Goal: Use online tool/utility: Utilize a website feature to perform a specific function

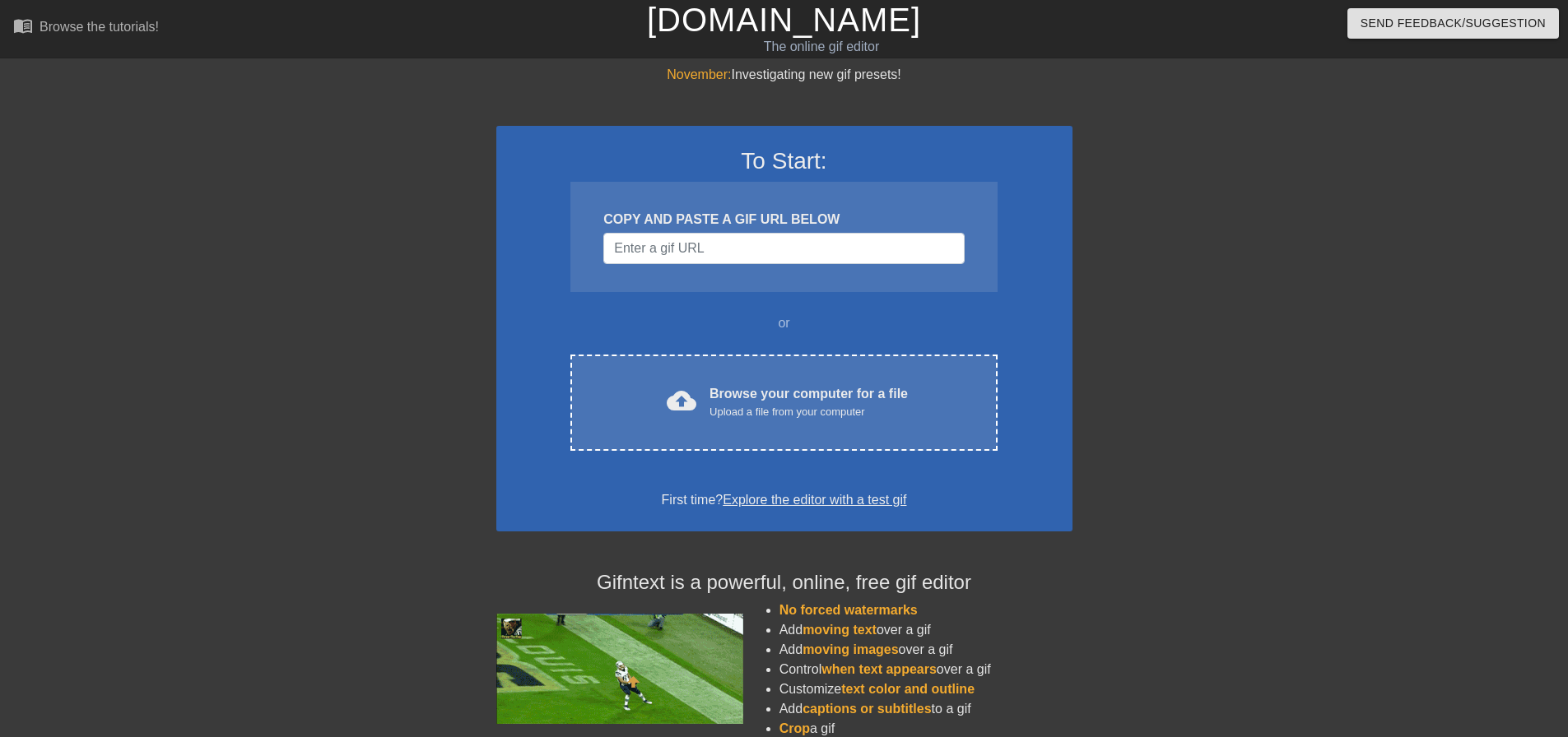
click at [744, 17] on link "[DOMAIN_NAME]" at bounding box center [783, 20] width 274 height 36
click at [666, 261] on input "Username" at bounding box center [784, 248] width 361 height 31
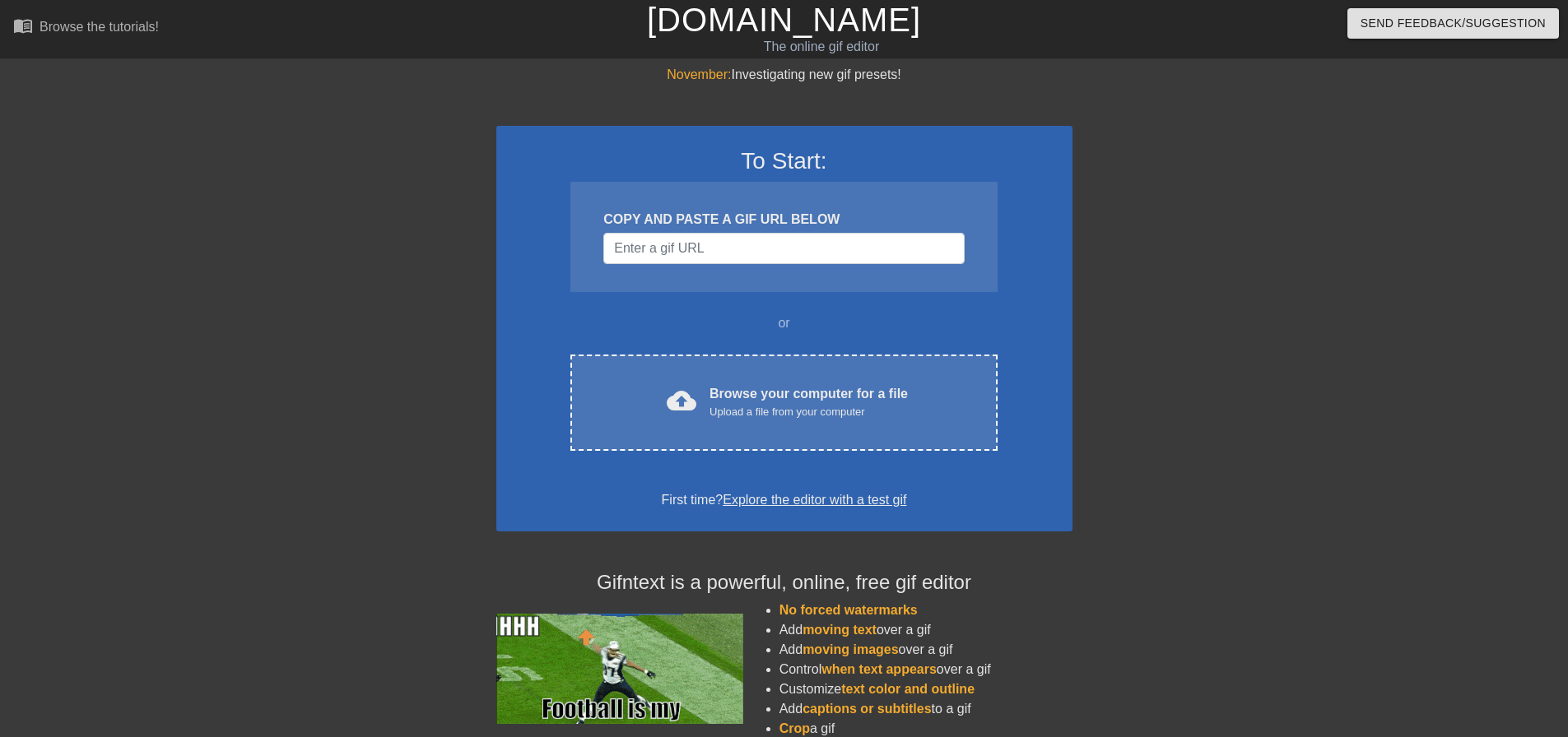
click at [688, 312] on div "To Start: COPY AND PASTE A GIF URL BELOW or cloud_upload Browse your computer f…" at bounding box center [784, 328] width 576 height 405
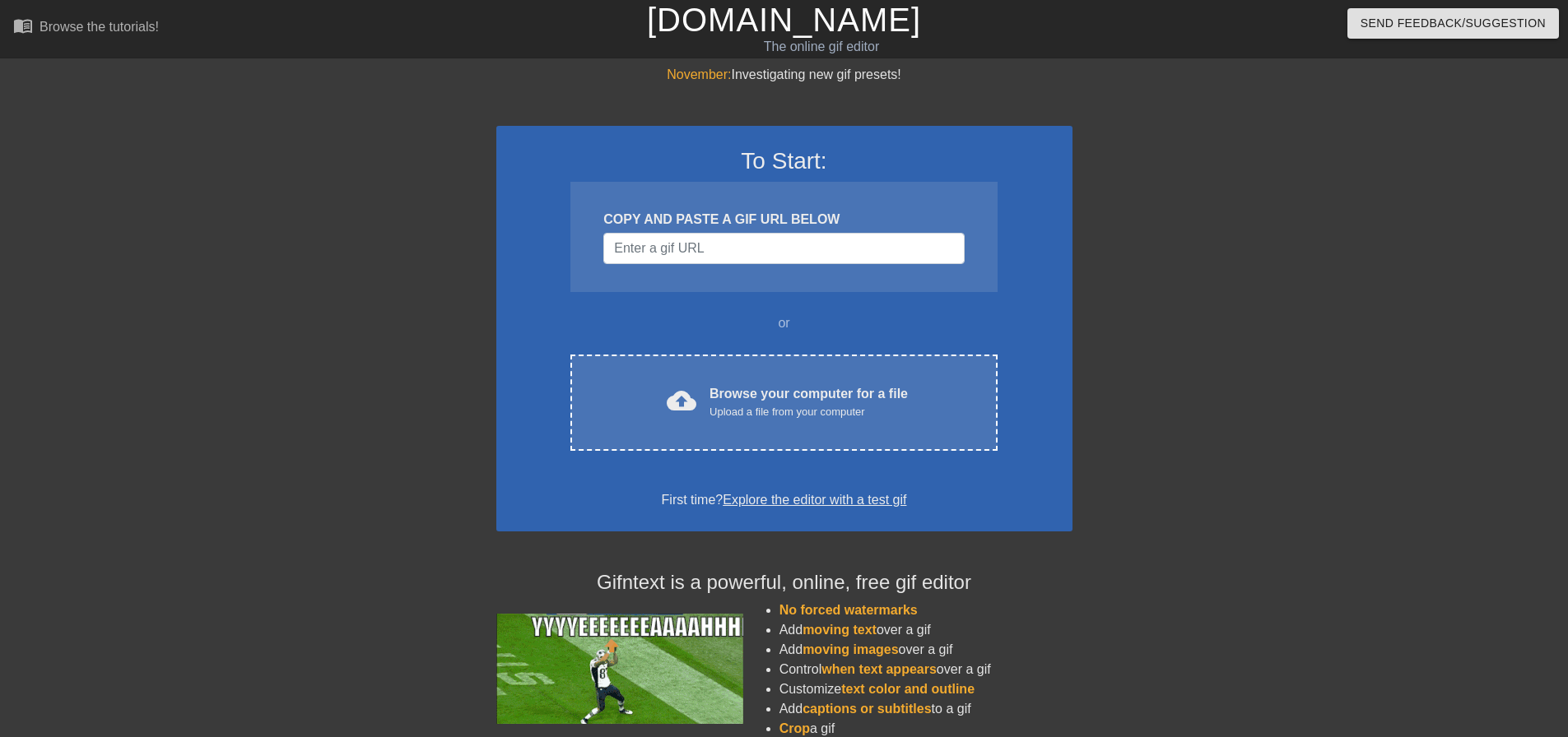
click at [849, 504] on link "Explore the editor with a test gif" at bounding box center [814, 500] width 183 height 14
